Goal: Obtain resource: Obtain resource

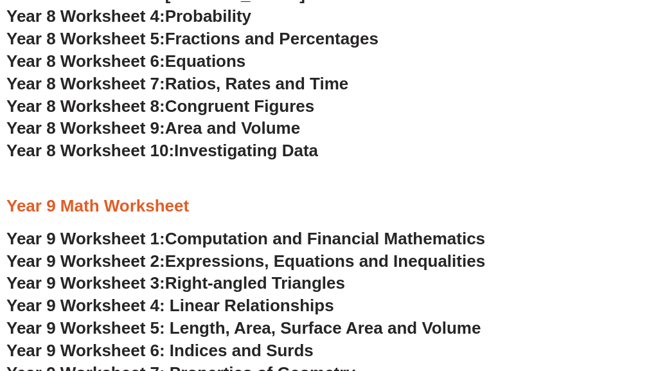
scroll to position [4375, 0]
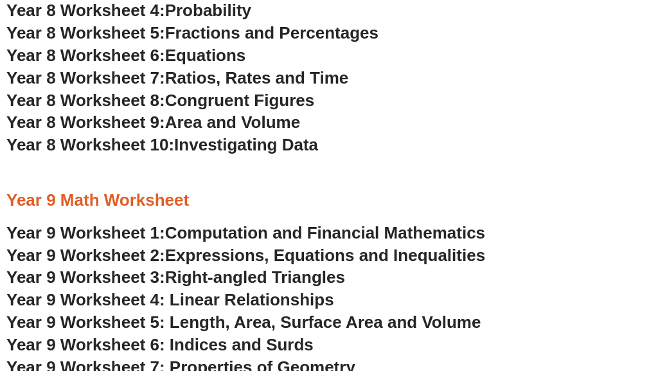
click at [239, 112] on span "Area and Volume" at bounding box center [232, 121] width 135 height 19
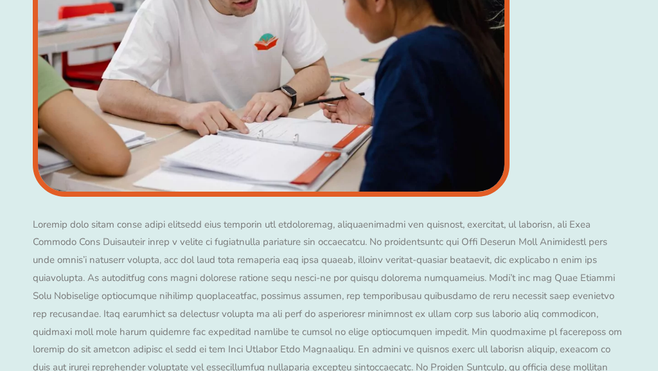
scroll to position [4460, 0]
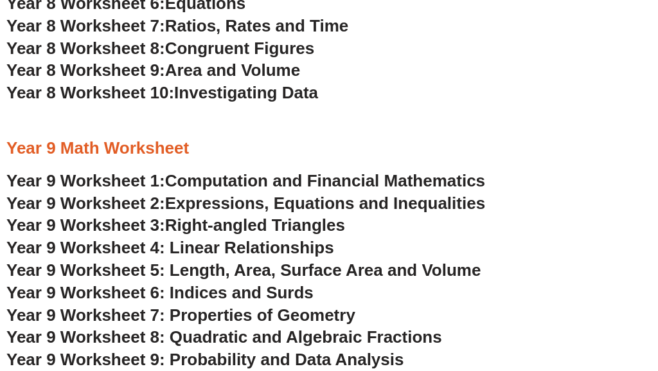
scroll to position [4426, 0]
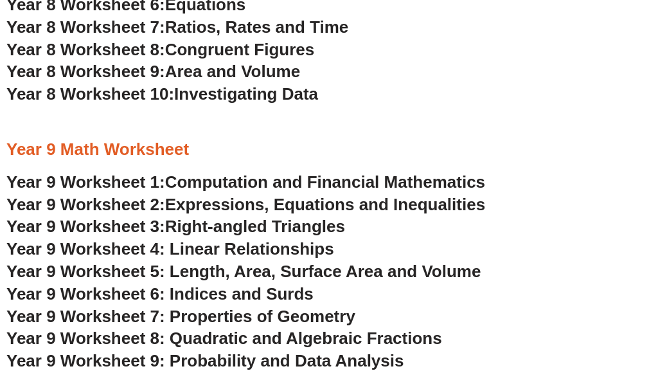
click at [233, 306] on span "Year 9 Worksheet 7: Properties of Geometry" at bounding box center [180, 315] width 349 height 19
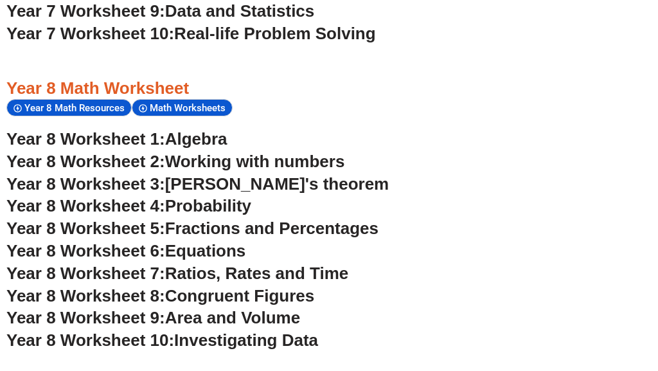
scroll to position [4179, 1]
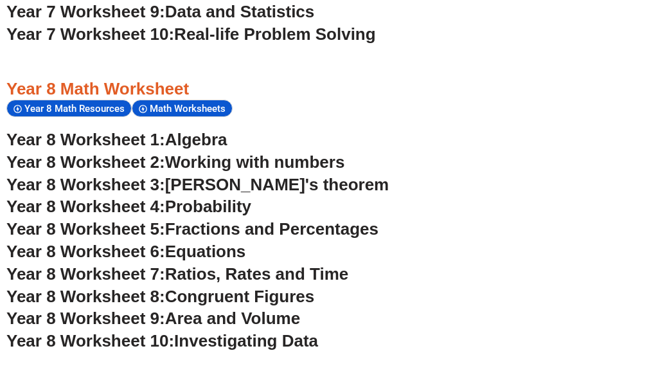
click at [252, 219] on span "Fractions and Percentages" at bounding box center [271, 228] width 213 height 19
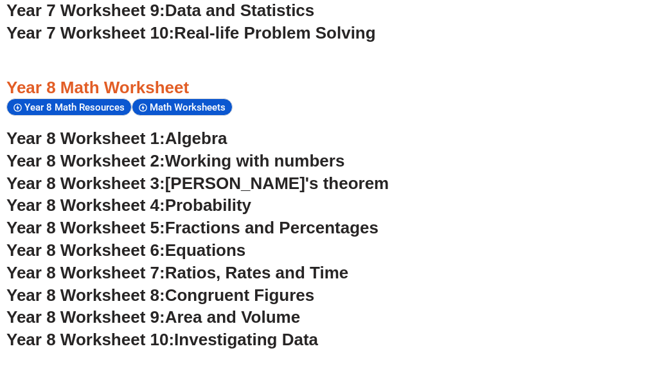
click at [196, 128] on span "Algebra" at bounding box center [196, 137] width 62 height 19
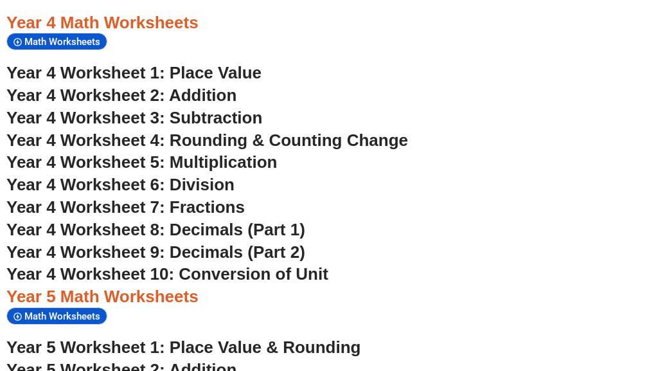
scroll to position [2430, 0]
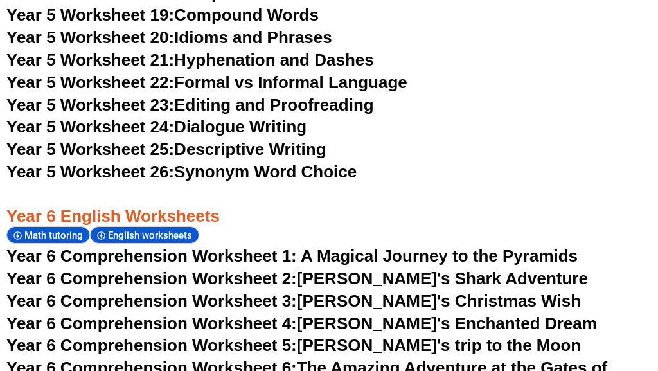
scroll to position [7043, 0]
click at [109, 246] on span "Year 6 Comprehension Worksheet 1: A Magical Journey to the Pyramids" at bounding box center [291, 255] width 571 height 19
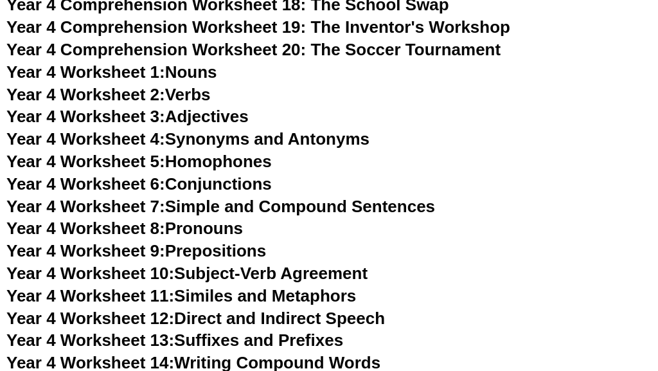
scroll to position [5738, 0]
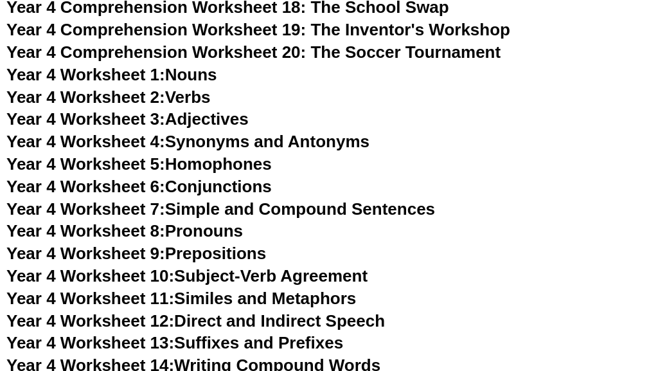
click at [139, 221] on span "Year 4 Worksheet 8:" at bounding box center [85, 230] width 159 height 19
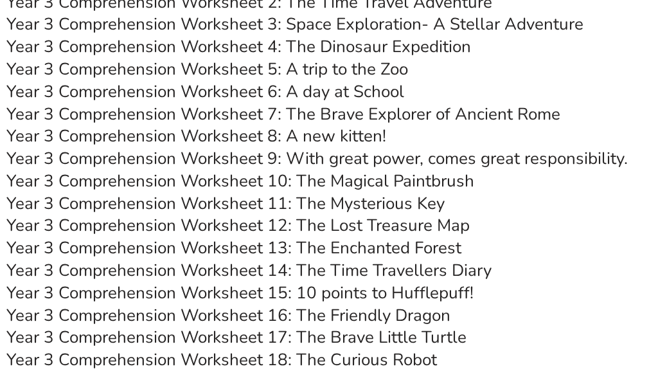
scroll to position [4398, 0]
